Goal: Task Accomplishment & Management: Manage account settings

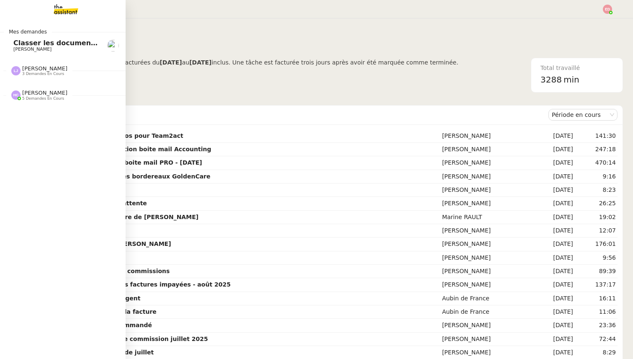
click at [22, 45] on span "Classer les documents d'assurance dans Brokin" at bounding box center [103, 43] width 180 height 8
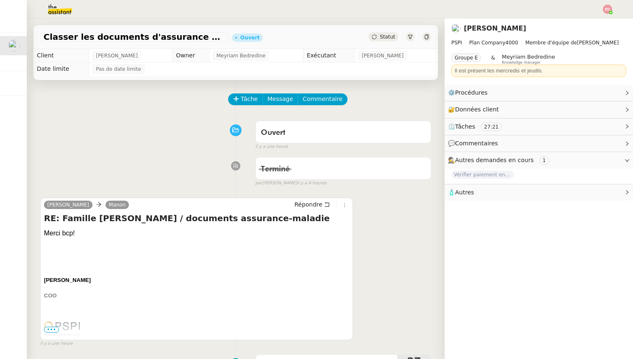
click at [393, 34] on span "Statut" at bounding box center [387, 37] width 15 height 6
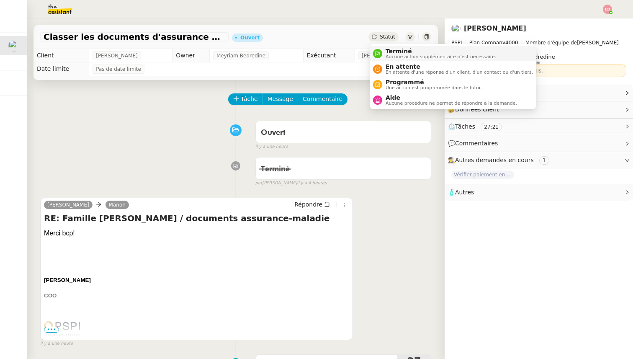
click at [393, 54] on span "Terminé" at bounding box center [440, 51] width 110 height 7
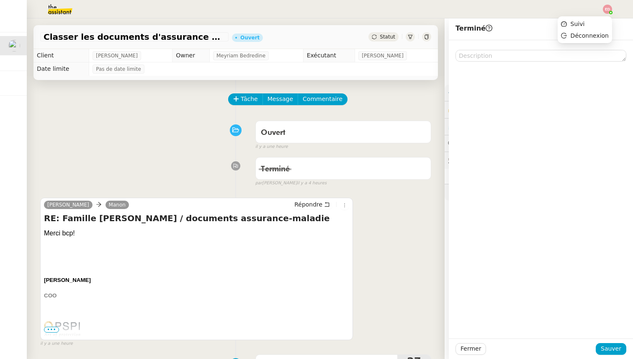
click at [604, 7] on img at bounding box center [607, 9] width 9 height 9
click at [613, 354] on button "Sauver" at bounding box center [610, 349] width 31 height 12
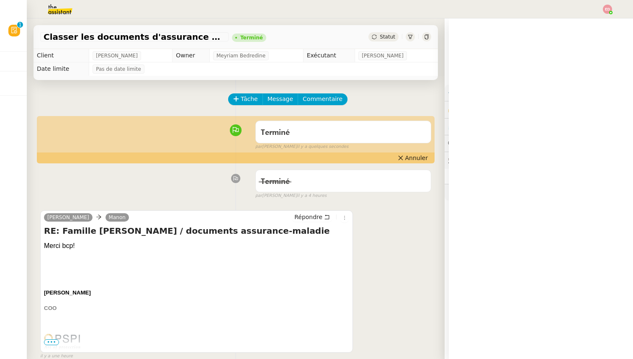
click at [610, 10] on img at bounding box center [607, 9] width 9 height 9
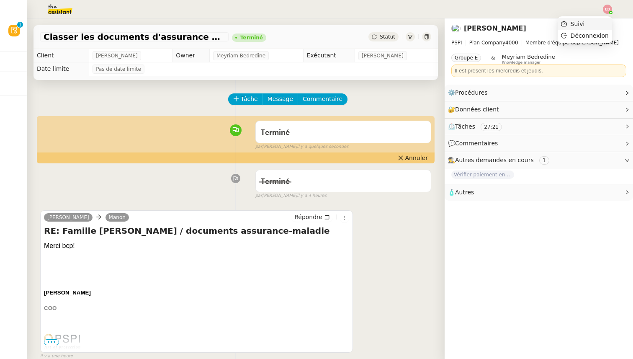
click at [588, 24] on li "Suivi" at bounding box center [584, 24] width 54 height 12
